Goal: Information Seeking & Learning: Learn about a topic

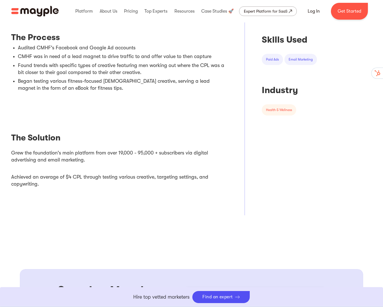
scroll to position [274, 0]
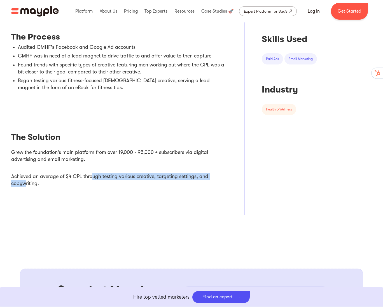
drag, startPoint x: 36, startPoint y: 182, endPoint x: 93, endPoint y: 175, distance: 57.8
click at [92, 175] on li "Achieved an average of $4 CPL through testing various creative, targeting setti…" at bounding box center [119, 180] width 217 height 21
click at [93, 175] on li "Achieved an average of $4 CPL through testing various creative, targeting setti…" at bounding box center [119, 180] width 217 height 21
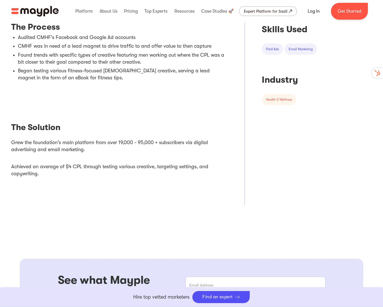
scroll to position [257, 0]
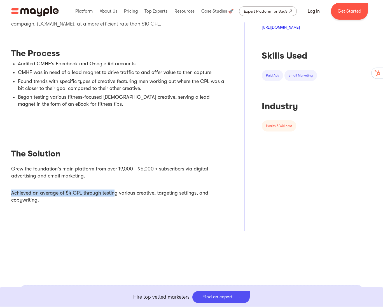
drag, startPoint x: 115, startPoint y: 193, endPoint x: 183, endPoint y: 188, distance: 68.0
click at [183, 188] on li "Achieved an average of $4 CPL through testing various creative, targeting setti…" at bounding box center [119, 196] width 217 height 21
drag, startPoint x: 183, startPoint y: 189, endPoint x: 160, endPoint y: 191, distance: 23.4
click at [160, 191] on li "Achieved an average of $4 CPL through testing various creative, targeting setti…" at bounding box center [119, 196] width 217 height 21
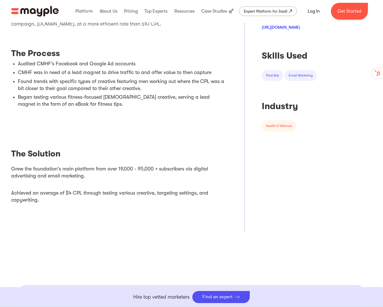
drag, startPoint x: 160, startPoint y: 191, endPoint x: 172, endPoint y: 194, distance: 12.6
click at [160, 192] on li "Achieved an average of $4 CPL through testing various creative, targeting setti…" at bounding box center [119, 196] width 217 height 21
click at [175, 194] on li "Achieved an average of $4 CPL through testing various creative, targeting setti…" at bounding box center [119, 196] width 217 height 21
drag, startPoint x: 175, startPoint y: 194, endPoint x: 144, endPoint y: 193, distance: 30.9
click at [175, 194] on li "Achieved an average of $4 CPL through testing various creative, targeting setti…" at bounding box center [119, 196] width 217 height 21
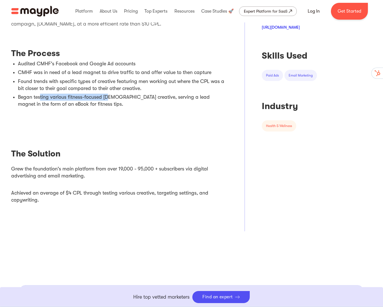
drag, startPoint x: 40, startPoint y: 100, endPoint x: 110, endPoint y: 98, distance: 70.7
click at [110, 98] on li "Began testing various fitness-focused male creative, serving a lead magnet in t…" at bounding box center [123, 101] width 210 height 14
click at [110, 97] on li "Began testing various fitness-focused male creative, serving a lead magnet in t…" at bounding box center [123, 101] width 210 height 14
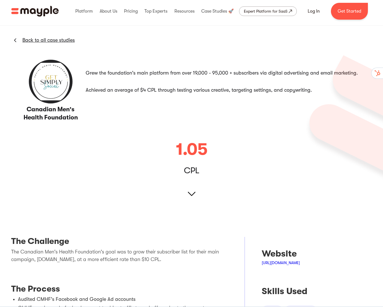
scroll to position [0, 0]
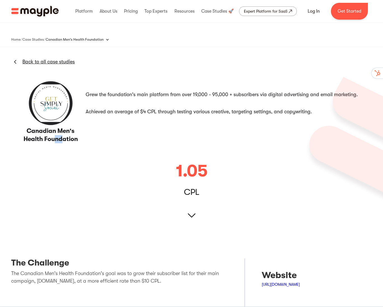
drag, startPoint x: 54, startPoint y: 136, endPoint x: 67, endPoint y: 136, distance: 12.9
click at [67, 136] on h3 "Canadian Men's Health Foundation" at bounding box center [51, 135] width 64 height 16
drag, startPoint x: 66, startPoint y: 136, endPoint x: 61, endPoint y: 74, distance: 62.2
click at [66, 136] on h3 "Canadian Men's Health Foundation" at bounding box center [51, 135] width 64 height 16
click at [193, 211] on div "Canadian Men's Health Foundation Back to all case studies Grew the foundation's…" at bounding box center [191, 141] width 383 height 189
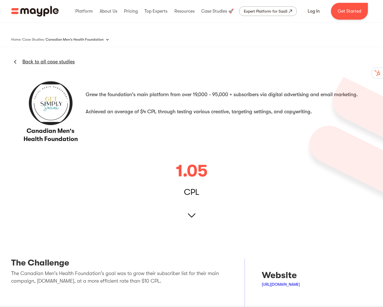
click at [193, 215] on img at bounding box center [192, 216] width 8 height 8
click at [193, 173] on div "1.05" at bounding box center [191, 171] width 31 height 17
drag, startPoint x: 196, startPoint y: 172, endPoint x: 213, endPoint y: 171, distance: 16.9
click at [197, 172] on div "1.05" at bounding box center [191, 171] width 31 height 17
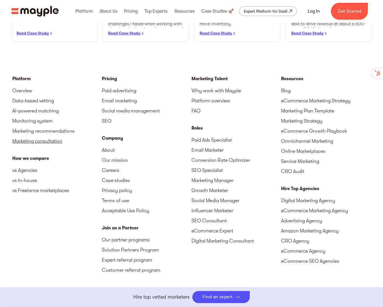
scroll to position [769, 0]
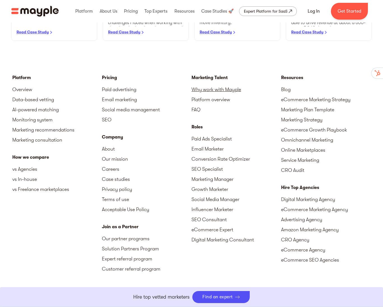
click at [216, 89] on link "Why work with Mayple" at bounding box center [237, 89] width 90 height 10
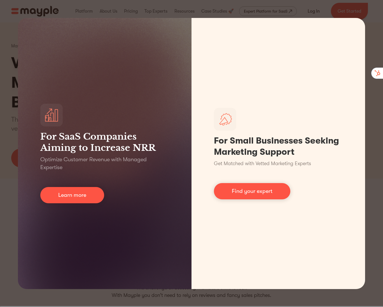
click at [372, 27] on div "For SaaS Companies Aiming to Increase NRR Optimize Customer Revenue with Manage…" at bounding box center [191, 153] width 383 height 307
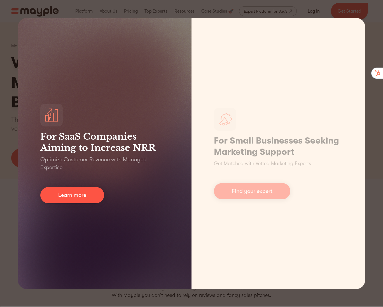
drag, startPoint x: 48, startPoint y: 287, endPoint x: 175, endPoint y: 241, distance: 134.3
click at [48, 287] on div "For SaaS Companies Aiming to Increase NRR Optimize Customer Revenue with Manage…" at bounding box center [105, 153] width 174 height 271
click at [76, 195] on link "Learn more" at bounding box center [72, 195] width 64 height 16
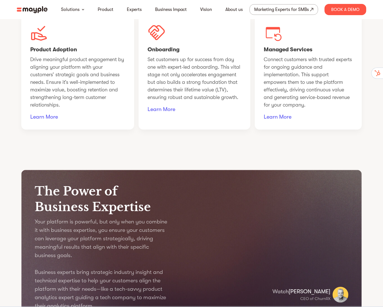
scroll to position [552, 0]
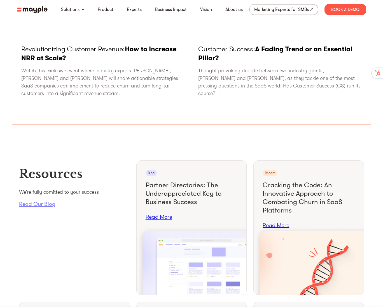
scroll to position [1888, 0]
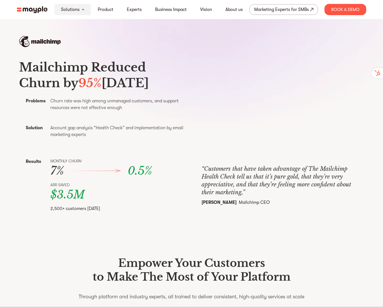
scroll to position [0, 0]
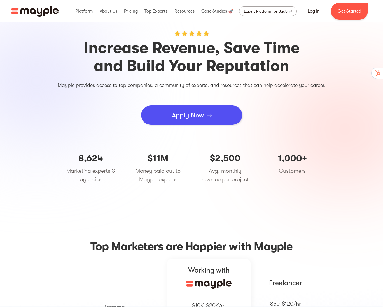
scroll to position [14, 0]
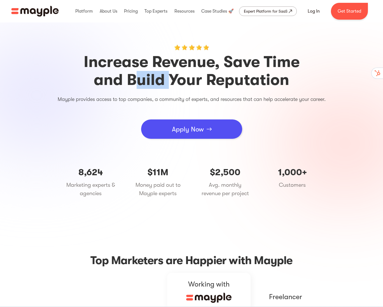
drag, startPoint x: 161, startPoint y: 80, endPoint x: 183, endPoint y: 81, distance: 21.9
click at [172, 81] on h1 "Increase Revenue, Save Time and Build Your Reputation" at bounding box center [192, 71] width 336 height 36
click at [196, 82] on h1 "Increase Revenue, Save Time and Build Your Reputation" at bounding box center [192, 71] width 336 height 36
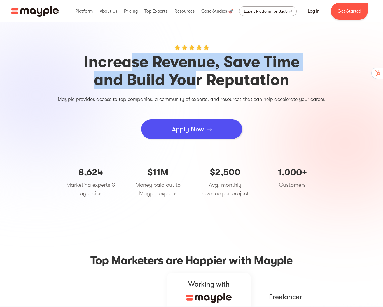
drag, startPoint x: 130, startPoint y: 69, endPoint x: 195, endPoint y: 74, distance: 64.9
click at [195, 74] on h1 "Increase Revenue, Save Time and Build Your Reputation" at bounding box center [192, 71] width 336 height 36
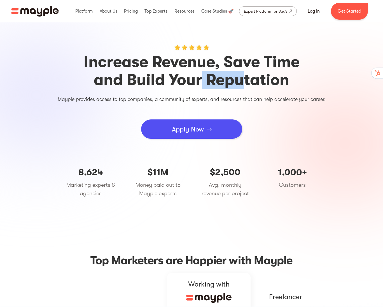
drag, startPoint x: 201, startPoint y: 75, endPoint x: 252, endPoint y: 79, distance: 51.2
click at [249, 79] on h1 "Increase Revenue, Save Time and Build Your Reputation" at bounding box center [192, 71] width 336 height 36
click at [252, 79] on h1 "Increase Revenue, Save Time and Build Your Reputation" at bounding box center [192, 71] width 336 height 36
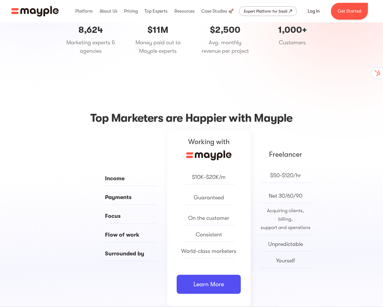
scroll to position [162, 0]
